Goal: Task Accomplishment & Management: Manage account settings

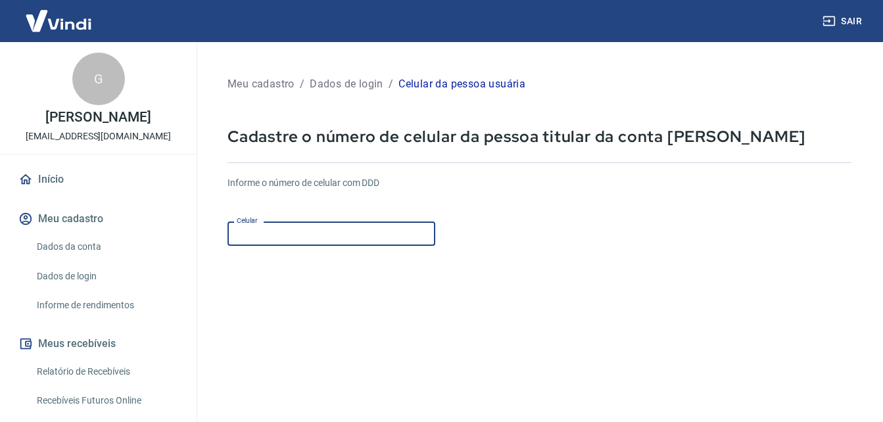
click at [321, 225] on input "Celular" at bounding box center [331, 233] width 208 height 24
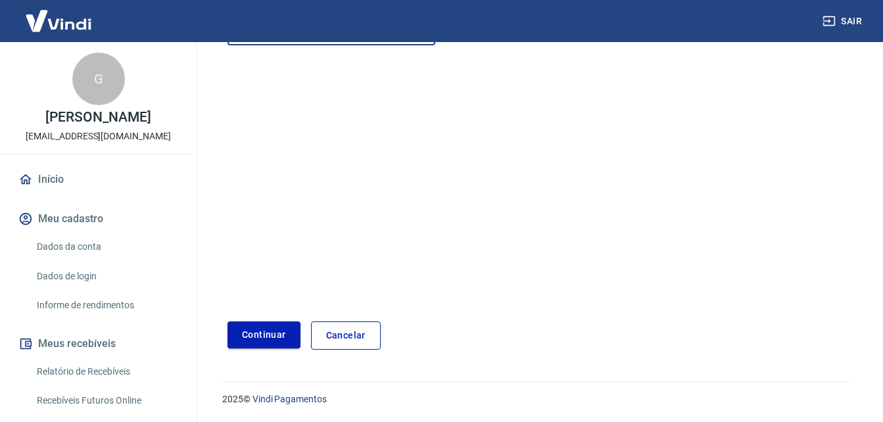
type input "[PHONE_NUMBER]"
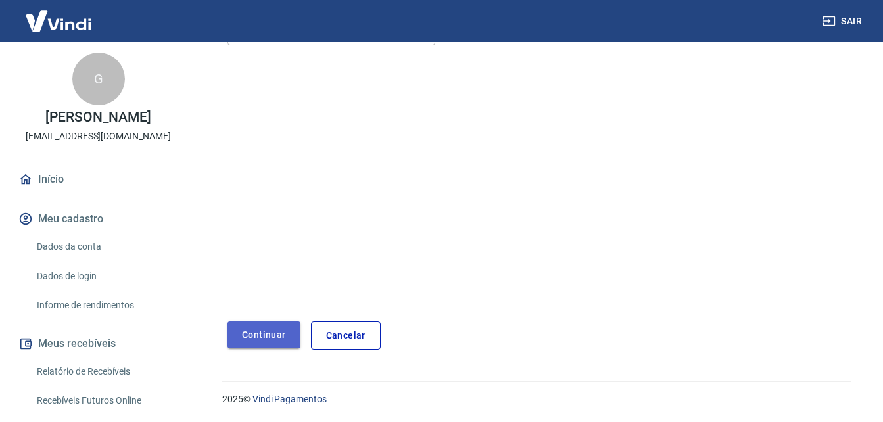
click at [285, 328] on button "Continuar" at bounding box center [263, 334] width 73 height 27
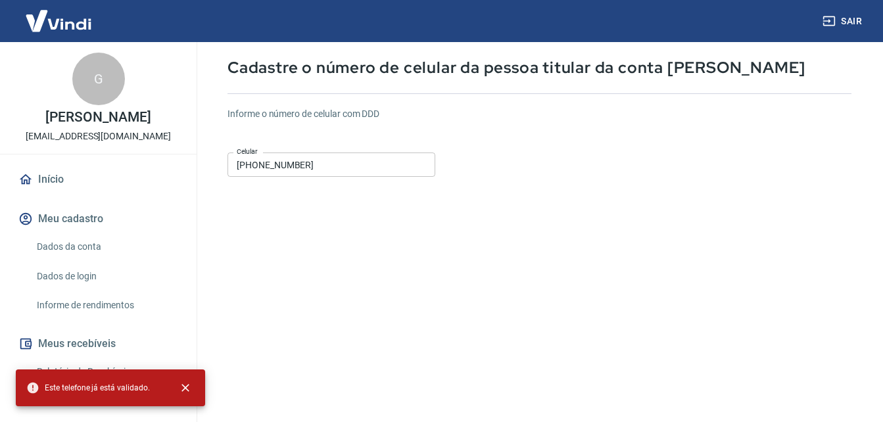
scroll to position [0, 0]
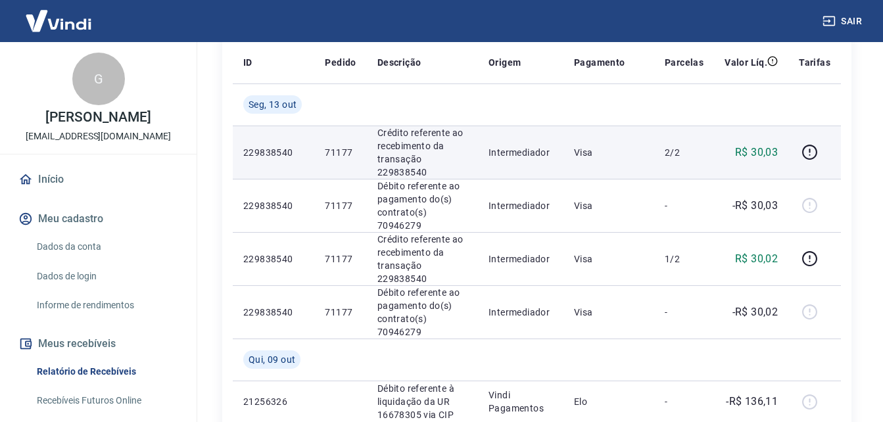
scroll to position [66, 0]
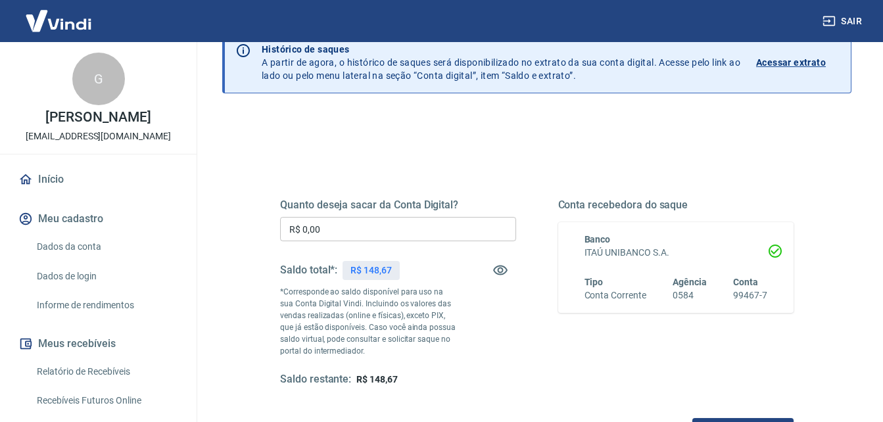
scroll to position [131, 0]
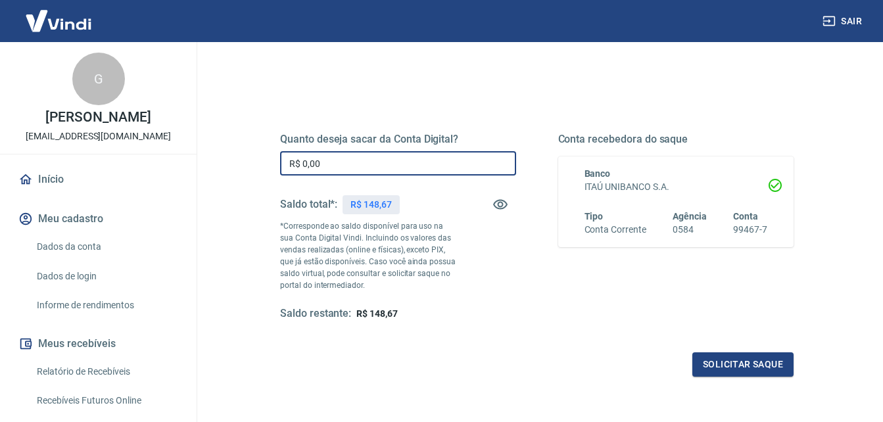
drag, startPoint x: 378, startPoint y: 171, endPoint x: 396, endPoint y: 168, distance: 17.9
click at [378, 171] on input "R$ 0,00" at bounding box center [398, 163] width 236 height 24
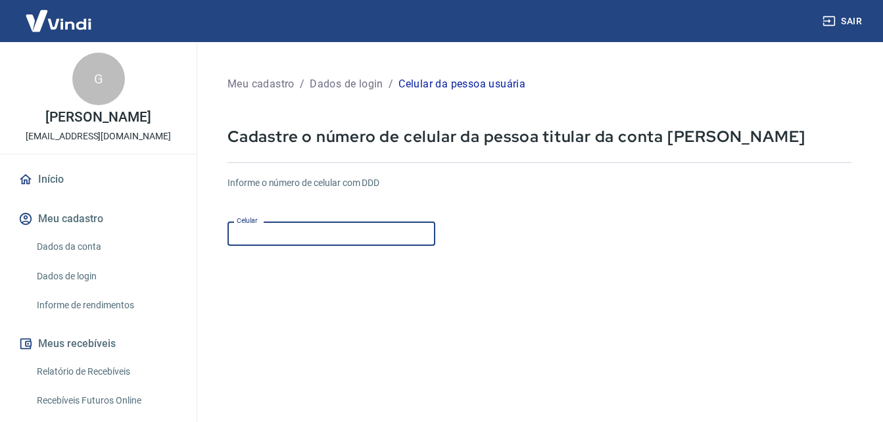
click at [296, 233] on input "Celular" at bounding box center [331, 233] width 208 height 24
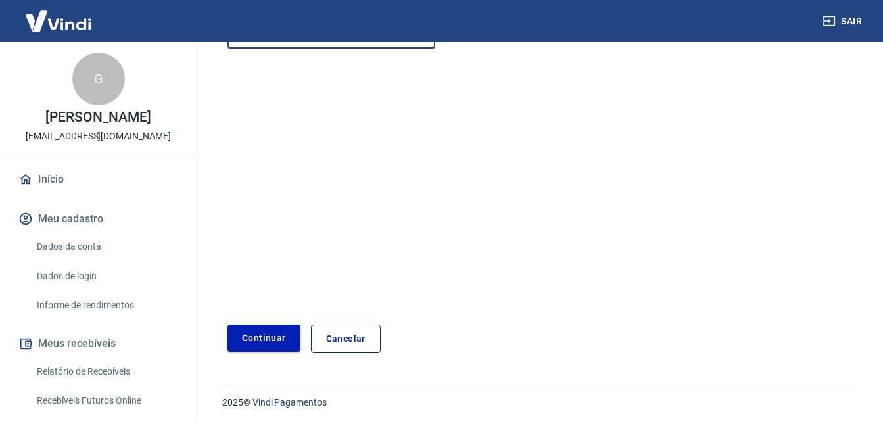
type input "[PHONE_NUMBER]"
click at [283, 333] on button "Continuar" at bounding box center [263, 338] width 73 height 27
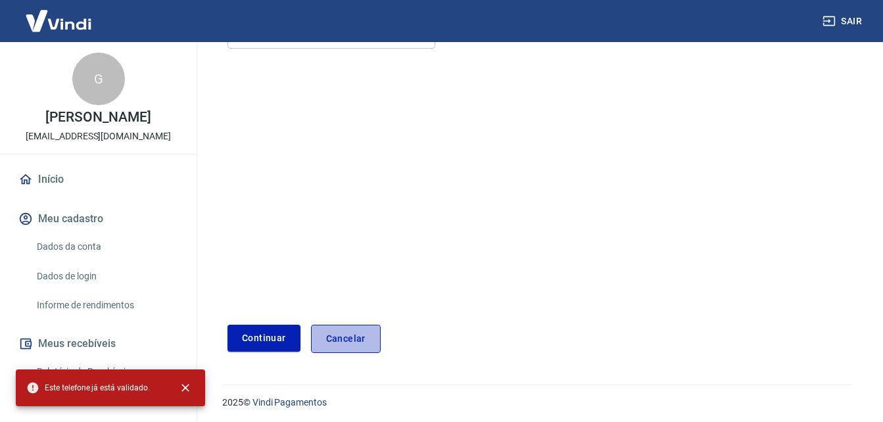
click at [347, 350] on link "Cancelar" at bounding box center [346, 339] width 70 height 28
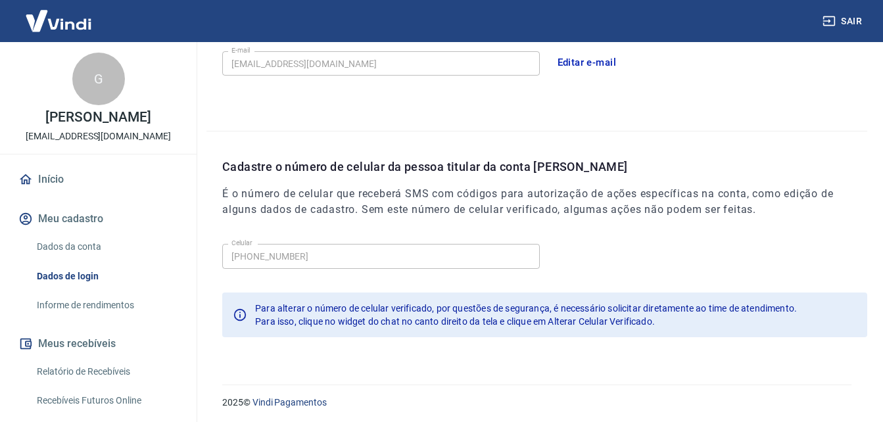
scroll to position [351, 0]
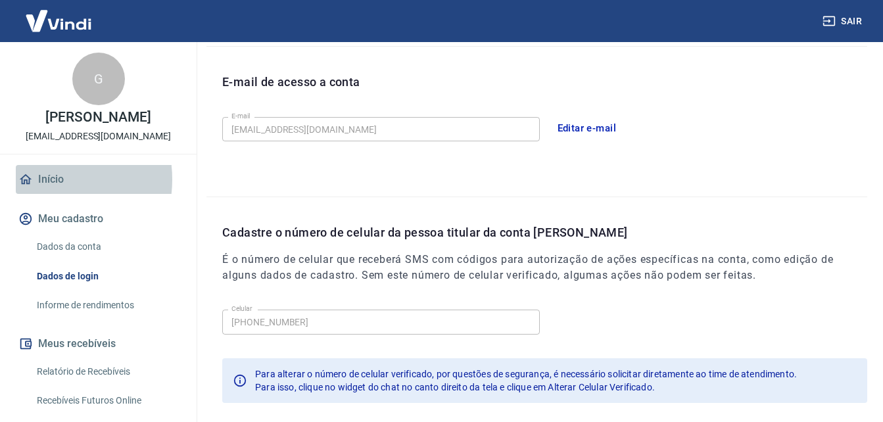
click at [41, 179] on link "Início" at bounding box center [98, 179] width 165 height 29
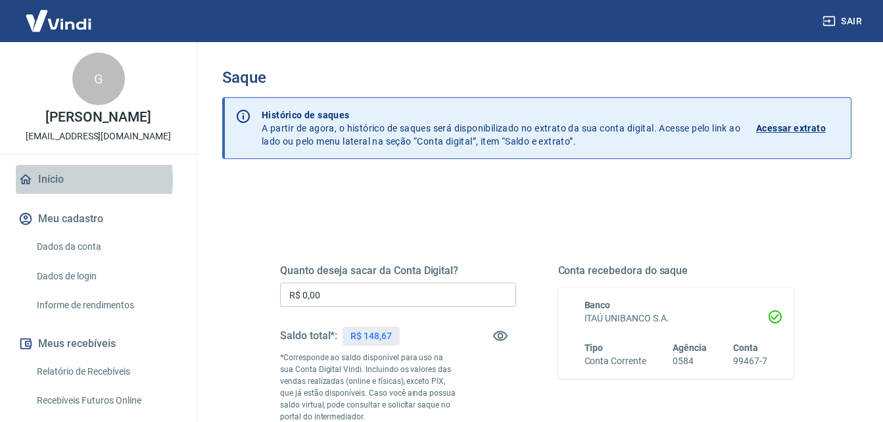
click at [61, 179] on link "Início" at bounding box center [98, 179] width 165 height 29
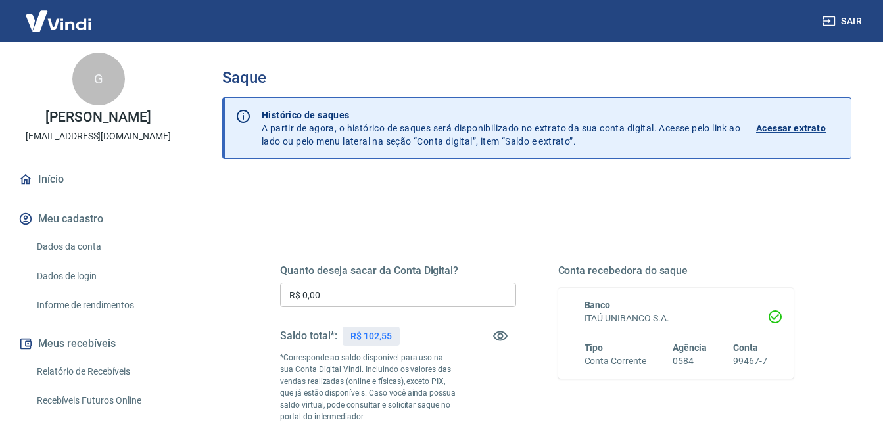
scroll to position [131, 0]
